Goal: Navigation & Orientation: Find specific page/section

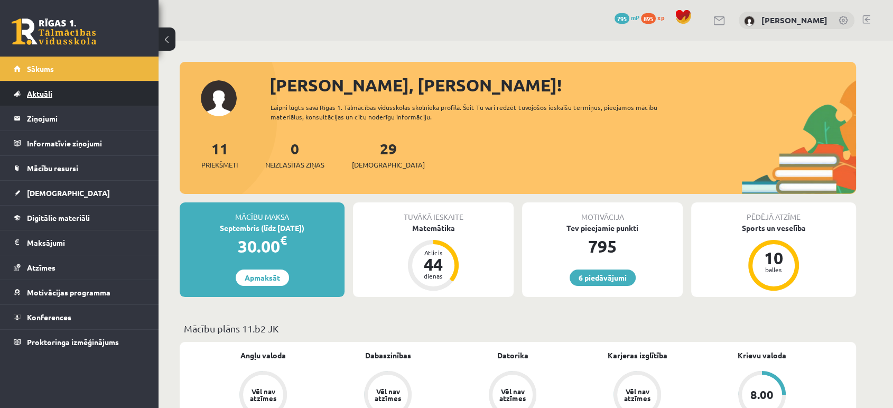
click at [35, 90] on span "Aktuāli" at bounding box center [39, 94] width 25 height 10
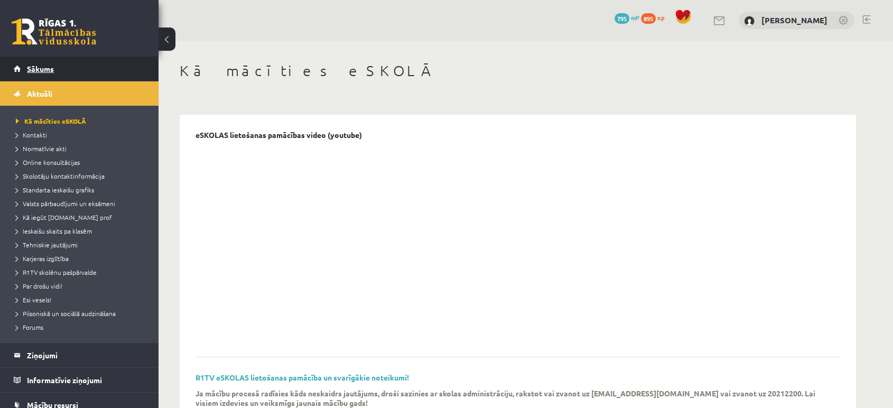
click at [31, 75] on link "Sākums" at bounding box center [80, 69] width 132 height 24
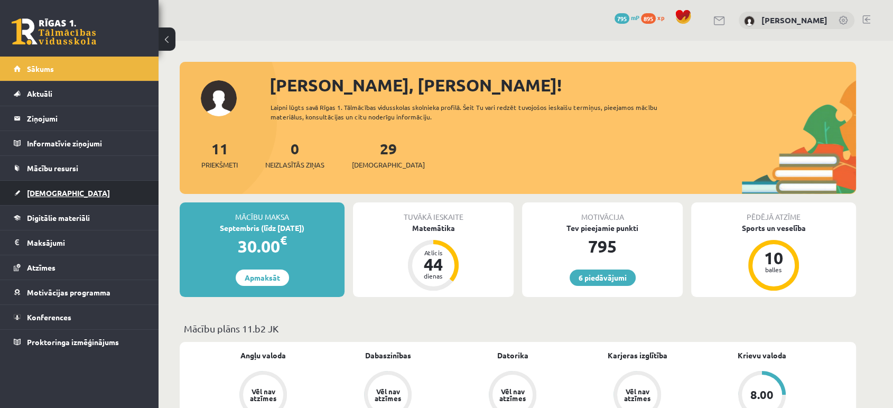
click at [75, 187] on link "[DEMOGRAPHIC_DATA]" at bounding box center [80, 193] width 132 height 24
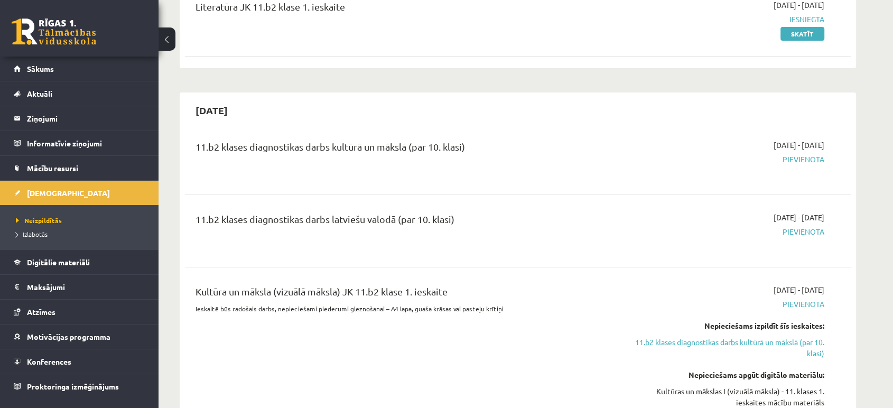
scroll to position [292, 0]
